Goal: Task Accomplishment & Management: Manage account settings

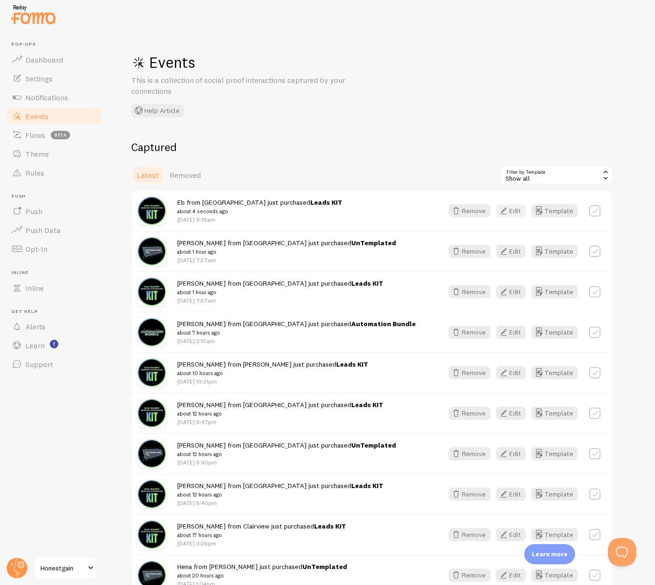
click at [517, 211] on button "Edit" at bounding box center [511, 210] width 30 height 13
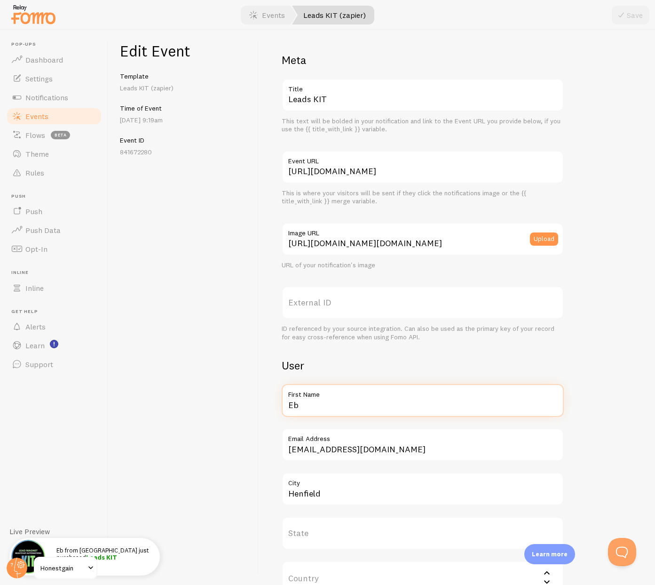
click at [306, 406] on input "Eb" at bounding box center [423, 400] width 282 height 33
type input "[PERSON_NAME]"
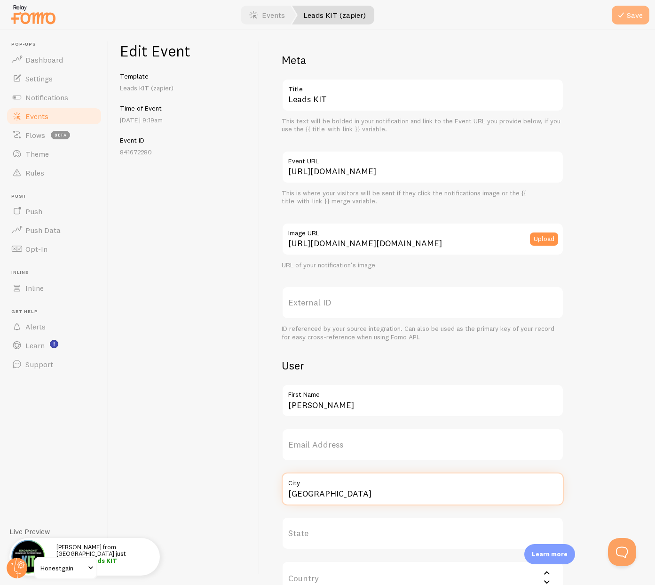
type input "[GEOGRAPHIC_DATA]"
click at [633, 21] on button "Save" at bounding box center [631, 15] width 38 height 19
click at [205, 250] on div "Edit Event Template Leads KIT (zapier) Time of Event [DATE] 9:19am Event ID 841…" at bounding box center [184, 307] width 151 height 555
